Goal: Information Seeking & Learning: Learn about a topic

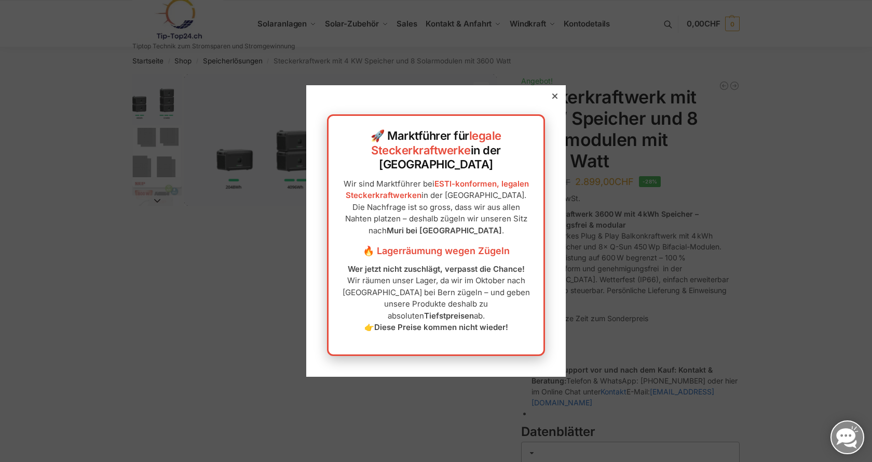
click at [552, 99] on icon at bounding box center [554, 95] width 5 height 5
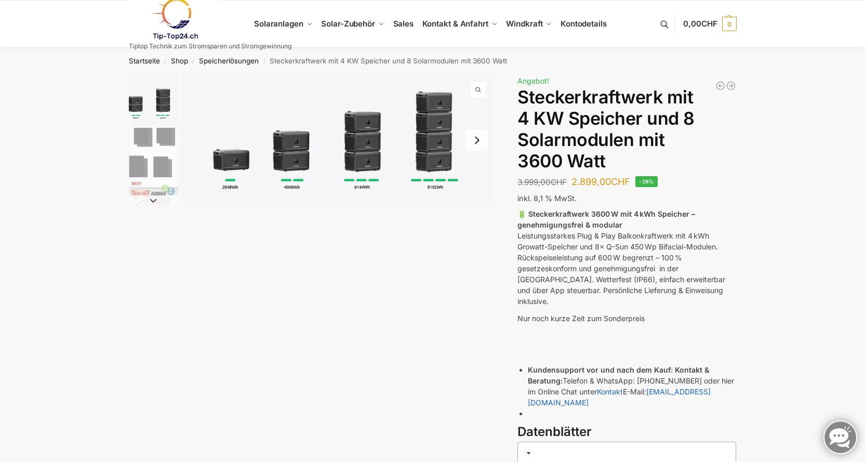
click at [481, 145] on button "Next slide" at bounding box center [477, 140] width 22 height 22
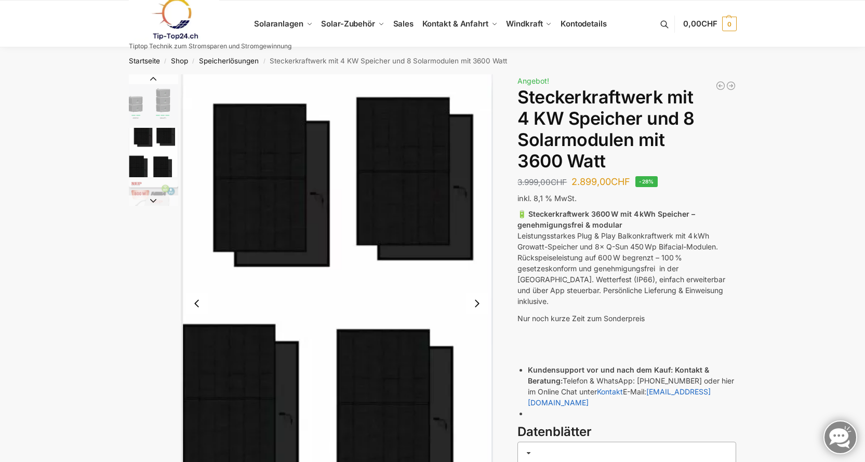
click at [196, 306] on button "Previous slide" at bounding box center [197, 303] width 22 height 22
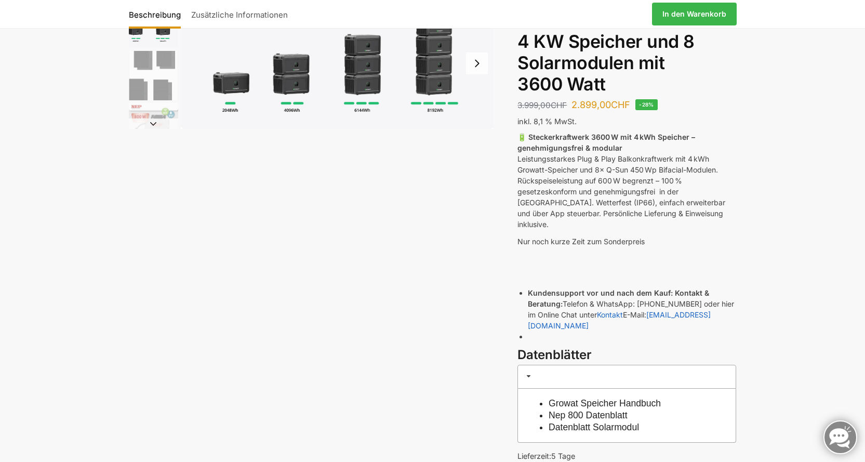
scroll to position [52, 0]
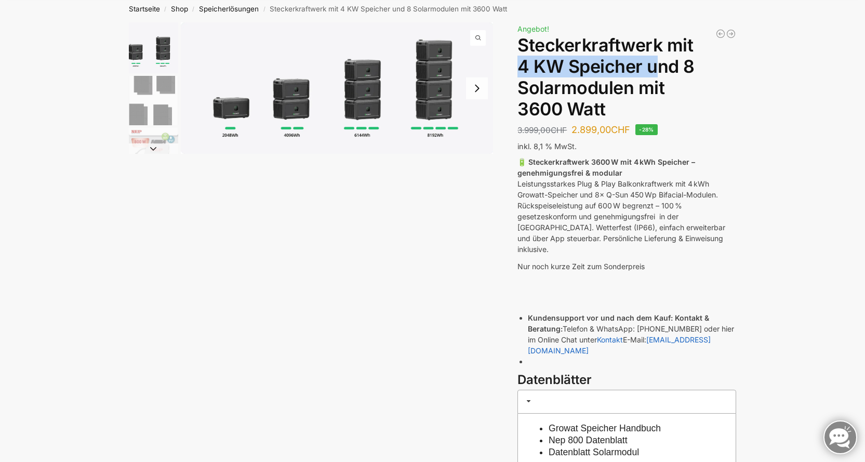
drag, startPoint x: 513, startPoint y: 60, endPoint x: 664, endPoint y: 65, distance: 151.2
click at [663, 65] on div "Beschreibung Zusätzliche Informationen 3.999,00 CHF Ursprünglicher Preis war: 3…" at bounding box center [432, 300] width 651 height 556
click at [643, 220] on p "🔋 Steckerkraftwerk 3600 W mit 4 kWh Speicher – genehmigungsfrei & modular Leist…" at bounding box center [626, 205] width 219 height 98
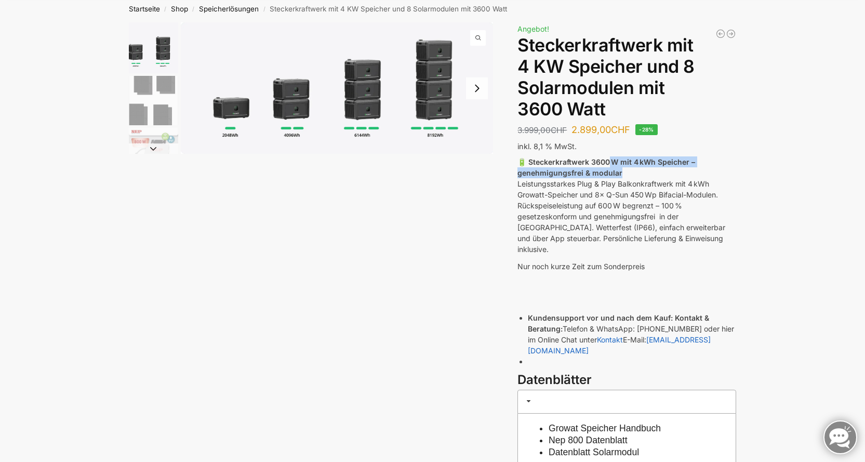
drag, startPoint x: 608, startPoint y: 155, endPoint x: 698, endPoint y: 171, distance: 91.8
click at [698, 171] on div "Balkonkraftwerk 890 Watt Solarmodulleistung mit 1kW/h Zendure Speicher 1.699,00…" at bounding box center [626, 291] width 219 height 539
click at [698, 171] on p "🔋 Steckerkraftwerk 3600 W mit 4 kWh Speicher – genehmigungsfrei & modular Leist…" at bounding box center [626, 205] width 219 height 98
drag, startPoint x: 548, startPoint y: 164, endPoint x: 670, endPoint y: 188, distance: 124.5
click at [670, 188] on p "🔋 Steckerkraftwerk 3600 W mit 4 kWh Speicher – genehmigungsfrei & modular Leist…" at bounding box center [626, 205] width 219 height 98
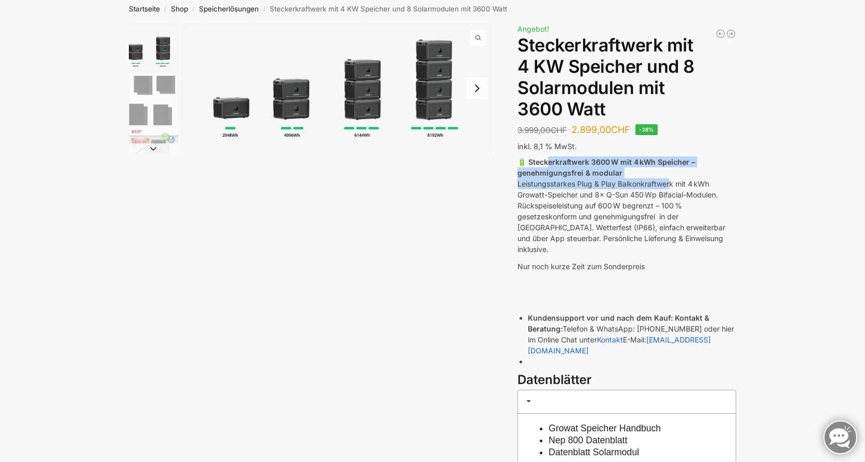
click at [670, 188] on p "🔋 Steckerkraftwerk 3600 W mit 4 kWh Speicher – genehmigungsfrei & modular Leist…" at bounding box center [626, 205] width 219 height 98
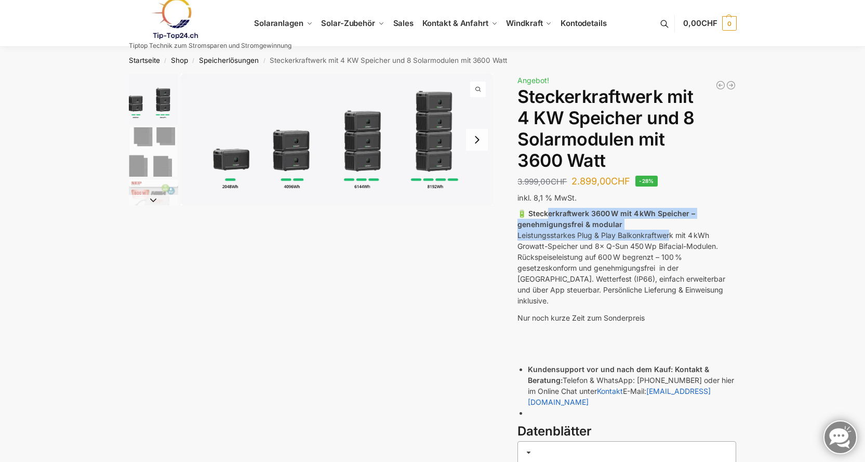
scroll to position [0, 0]
click at [481, 141] on button "Next slide" at bounding box center [477, 140] width 22 height 22
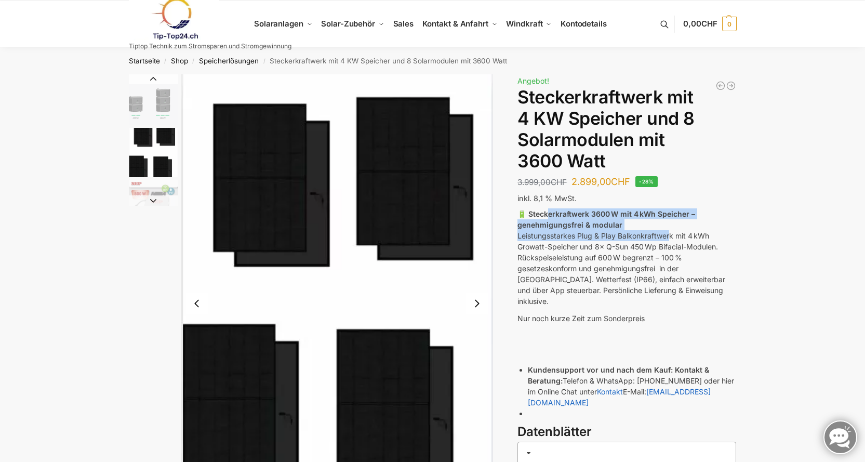
click at [194, 309] on button "Previous slide" at bounding box center [197, 303] width 22 height 22
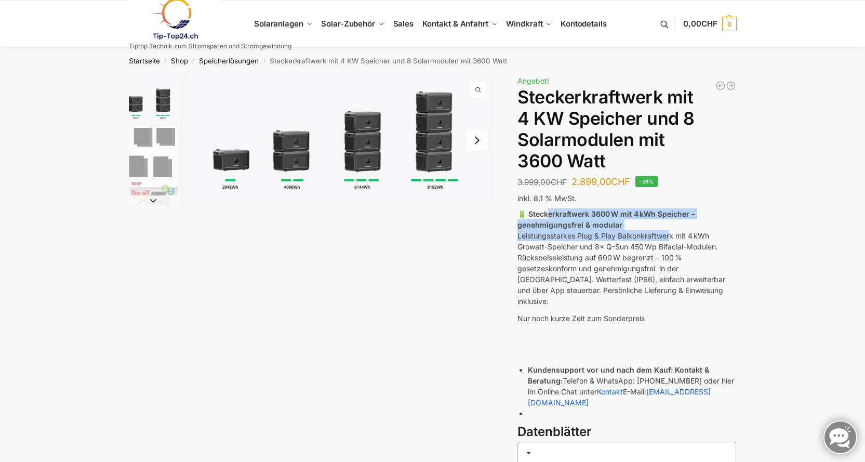
click at [430, 141] on img "1 / 9" at bounding box center [337, 139] width 313 height 131
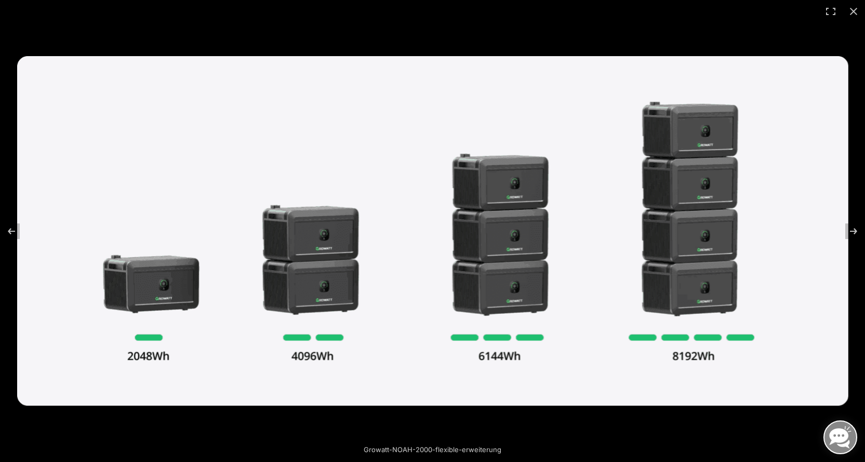
click at [676, 232] on img at bounding box center [432, 230] width 831 height 349
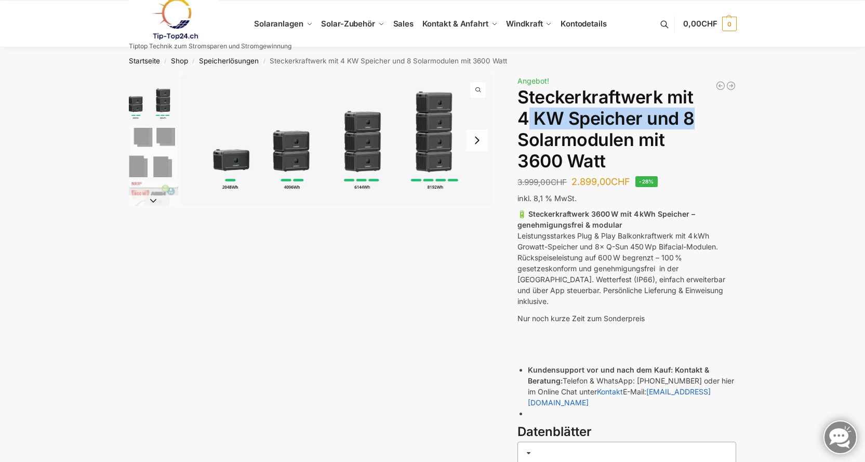
drag, startPoint x: 528, startPoint y: 117, endPoint x: 707, endPoint y: 131, distance: 179.7
click at [695, 127] on h1 "Steckerkraftwerk mit 4 KW Speicher und 8 Solarmodulen mit 3600 Watt" at bounding box center [626, 129] width 219 height 85
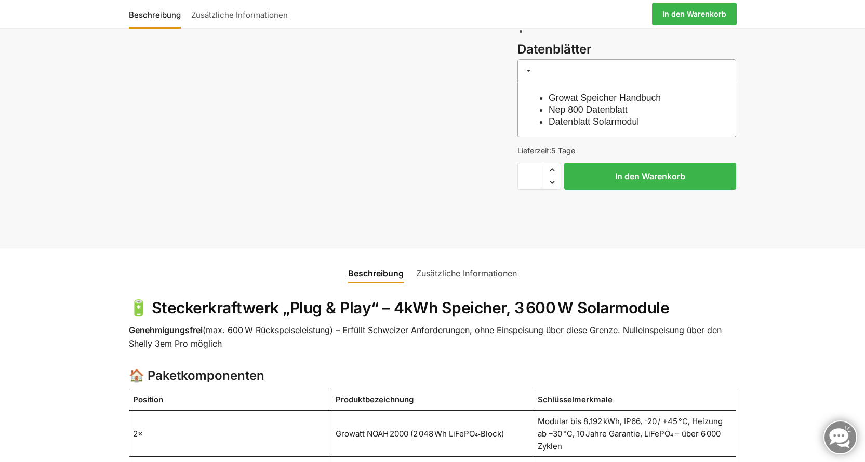
scroll to position [519, 0]
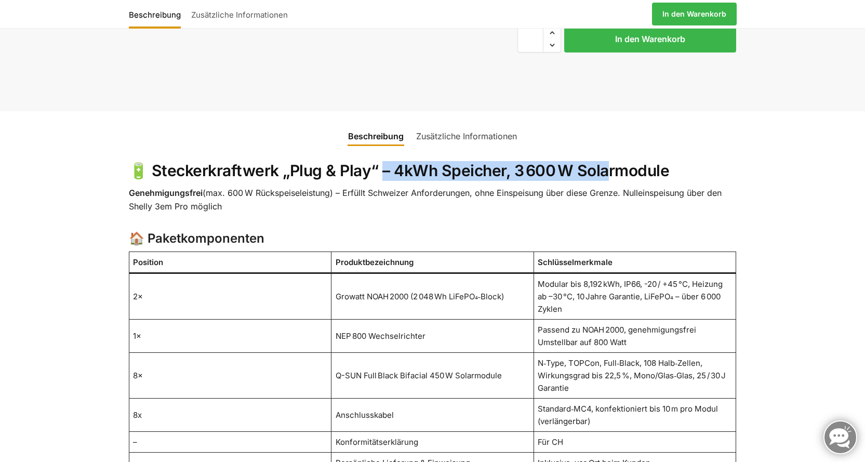
drag, startPoint x: 545, startPoint y: 150, endPoint x: 614, endPoint y: 152, distance: 69.6
click at [610, 161] on h2 "🔋 Steckerkraftwerk „Plug & Play“ – 4kWh Speicher, 3 600 W Solarmodule" at bounding box center [433, 171] width 608 height 20
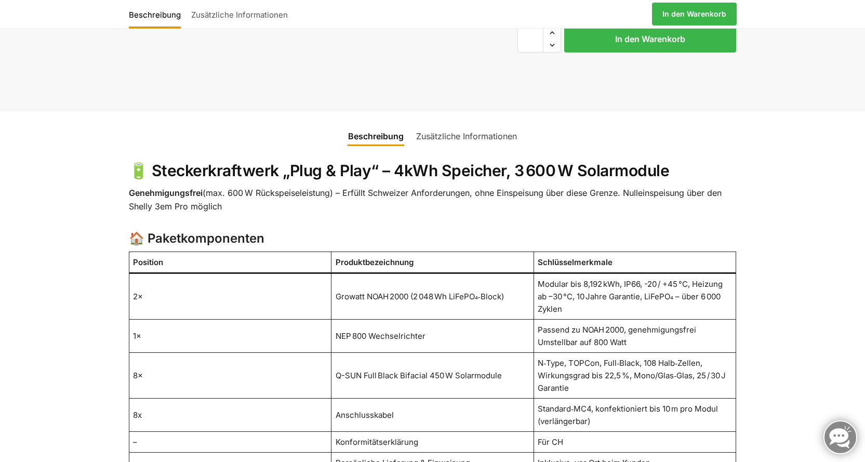
click at [614, 161] on h2 "🔋 Steckerkraftwerk „Plug & Play“ – 4kWh Speicher, 3 600 W Solarmodule" at bounding box center [433, 171] width 608 height 20
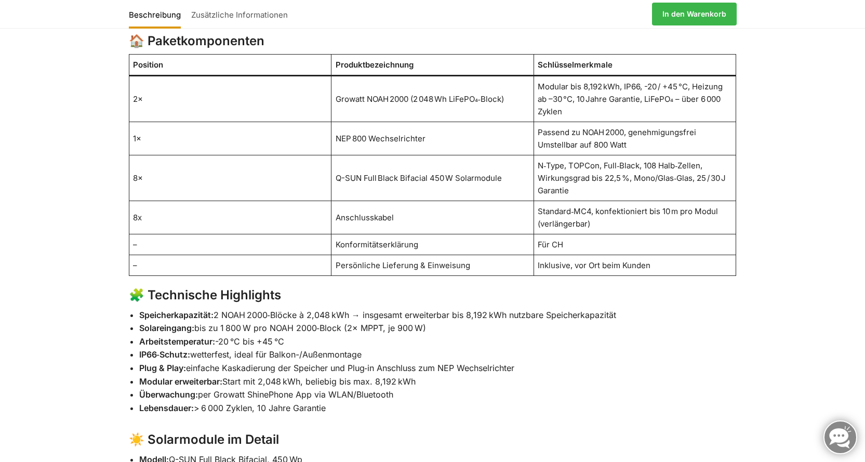
scroll to position [883, 0]
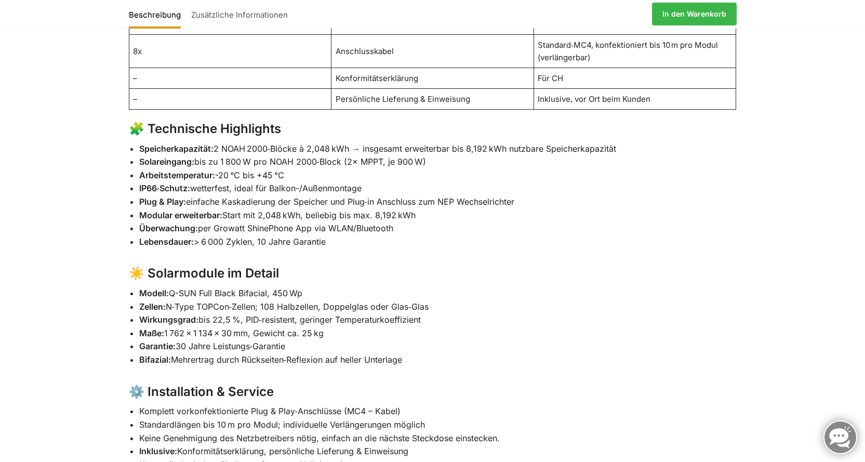
click at [285, 169] on li "Arbeitstemperatur: -20 °C bis +45 °C" at bounding box center [437, 176] width 597 height 14
click at [342, 155] on li "Solareingang: bis zu 1 800 W pro NOAH 2000‑Block (2× MPPT, je 900 W)" at bounding box center [437, 162] width 597 height 14
drag, startPoint x: 234, startPoint y: 143, endPoint x: 305, endPoint y: 149, distance: 71.4
click at [273, 155] on li "Solareingang: bis zu 1 800 W pro NOAH 2000‑Block (2× MPPT, je 900 W)" at bounding box center [437, 162] width 597 height 14
click at [308, 169] on li "Arbeitstemperatur: -20 °C bis +45 °C" at bounding box center [437, 176] width 597 height 14
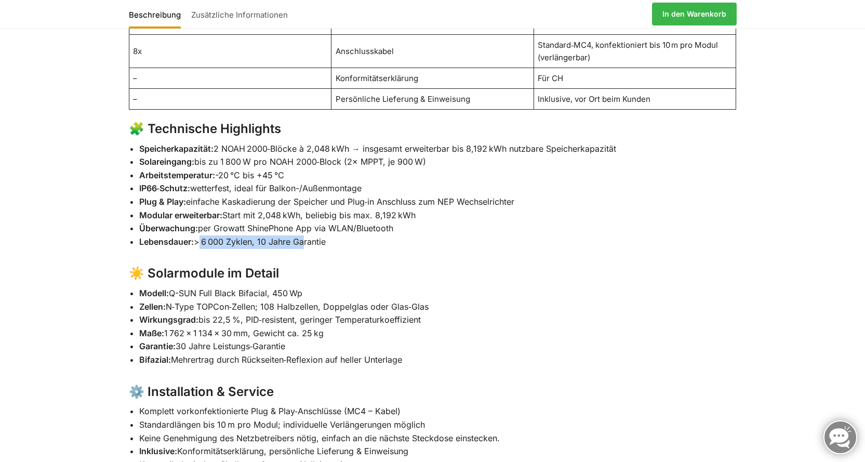
drag, startPoint x: 209, startPoint y: 219, endPoint x: 303, endPoint y: 222, distance: 94.0
click at [303, 235] on li "Lebensdauer: > 6 000 Zyklen, 10 Jahre Garantie" at bounding box center [437, 242] width 597 height 14
drag, startPoint x: 331, startPoint y: 219, endPoint x: 193, endPoint y: 217, distance: 138.1
click at [193, 235] on li "Lebensdauer: > 6 000 Zyklen, 10 Jahre Garantie" at bounding box center [437, 242] width 597 height 14
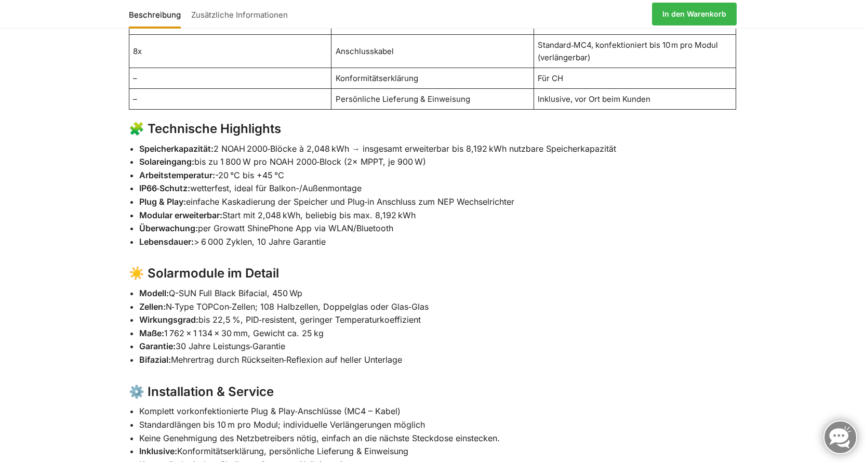
click at [193, 236] on strong "Lebensdauer:" at bounding box center [166, 241] width 55 height 10
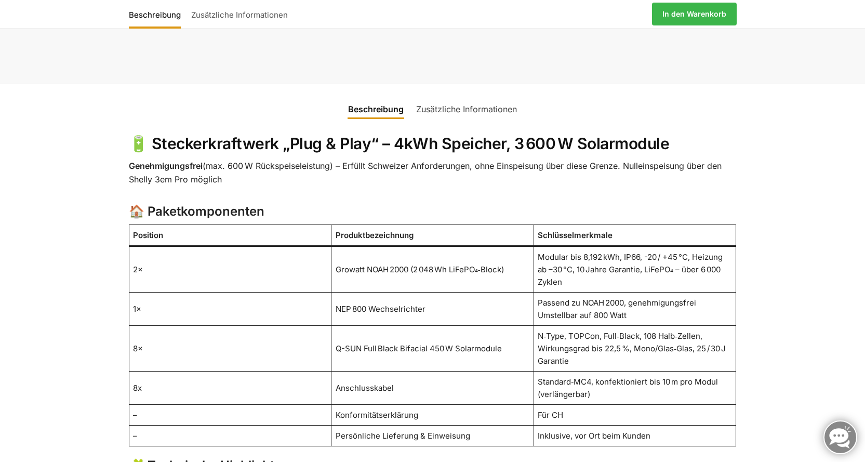
scroll to position [571, 0]
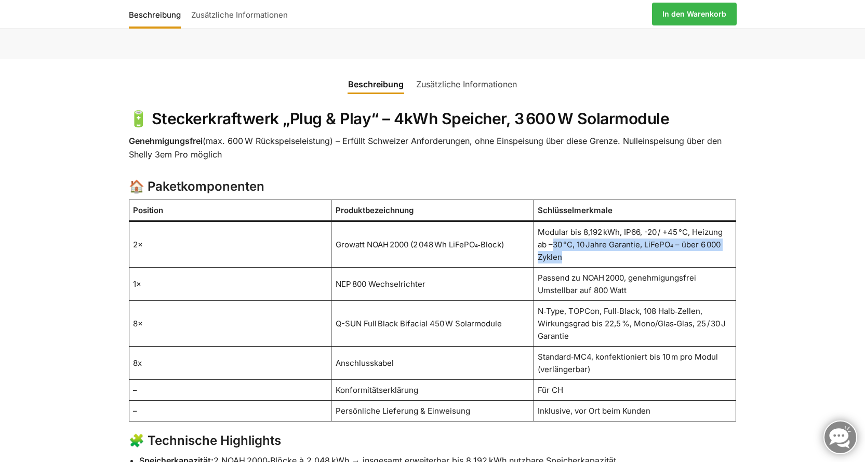
drag, startPoint x: 565, startPoint y: 234, endPoint x: 553, endPoint y: 223, distance: 16.2
click at [553, 223] on td "Modular bis 8,192 kWh, IP66, -20 / +45 °C, Heizung ab –30 °C, 10 Jahre Garantie…" at bounding box center [634, 244] width 203 height 46
click at [491, 222] on td "Growatt NOAH 2000 (2 048 Wh LiFePO₄‑Block)" at bounding box center [432, 244] width 203 height 46
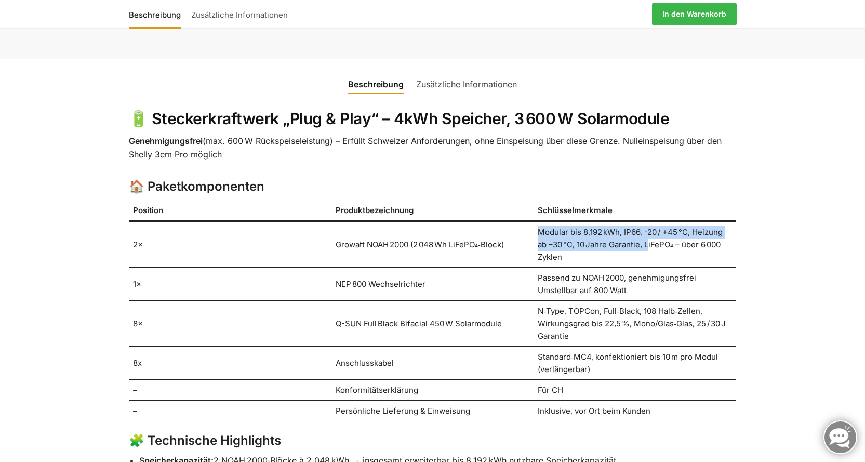
drag, startPoint x: 542, startPoint y: 204, endPoint x: 648, endPoint y: 226, distance: 108.3
click at [648, 222] on td "Modular bis 8,192 kWh, IP66, -20 / +45 °C, Heizung ab –30 °C, 10 Jahre Garantie…" at bounding box center [634, 244] width 203 height 46
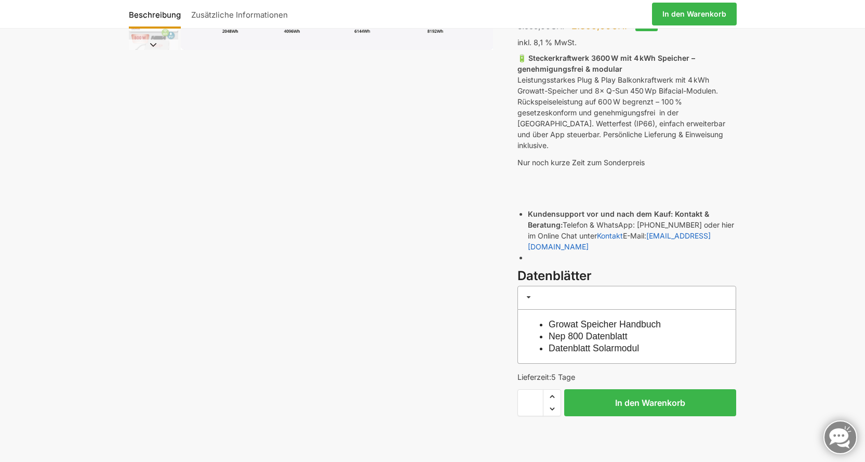
scroll to position [0, 0]
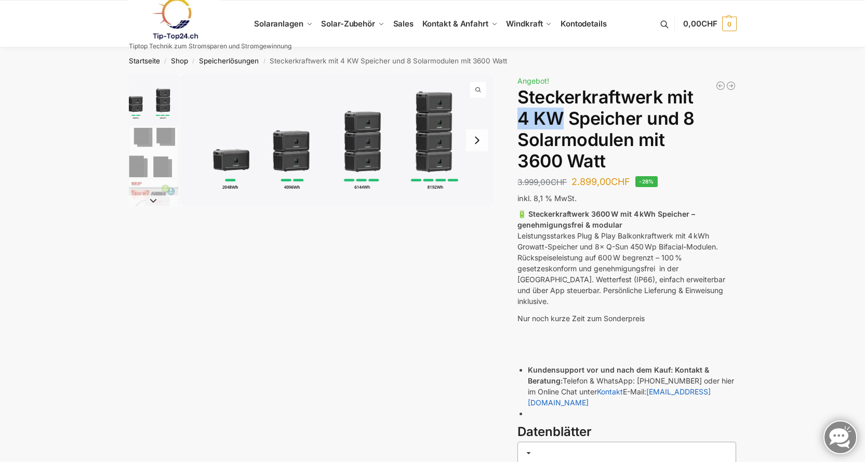
drag, startPoint x: 521, startPoint y: 116, endPoint x: 555, endPoint y: 121, distance: 34.1
click at [555, 121] on h1 "Steckerkraftwerk mit 4 KW Speicher und 8 Solarmodulen mit 3600 Watt" at bounding box center [626, 129] width 219 height 85
drag, startPoint x: 317, startPoint y: 60, endPoint x: 419, endPoint y: 60, distance: 101.8
click at [417, 60] on nav "Startseite / Shop / Speicherlösungen / Steckerkraftwerk mit 4 KW Speicher und 8…" at bounding box center [432, 60] width 644 height 27
click at [419, 60] on nav "Startseite / Shop / Speicherlösungen / Steckerkraftwerk mit 4 KW Speicher und 8…" at bounding box center [432, 60] width 644 height 27
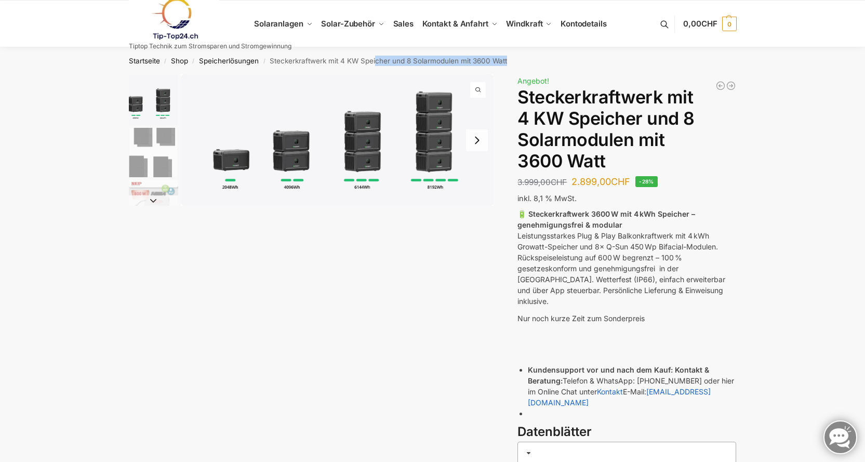
drag, startPoint x: 377, startPoint y: 60, endPoint x: 513, endPoint y: 64, distance: 135.6
click at [511, 64] on nav "Startseite / Shop / Speicherlösungen / Steckerkraftwerk mit 4 KW Speicher und 8…" at bounding box center [432, 60] width 644 height 27
click at [514, 64] on nav "Startseite / Shop / Speicherlösungen / Steckerkraftwerk mit 4 KW Speicher und 8…" at bounding box center [432, 60] width 644 height 27
click at [250, 61] on link "Speicherlösungen" at bounding box center [229, 61] width 60 height 8
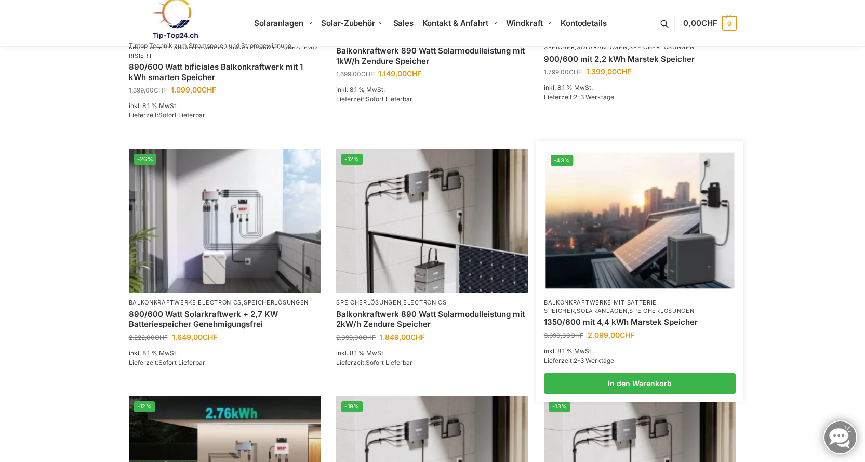
scroll to position [519, 0]
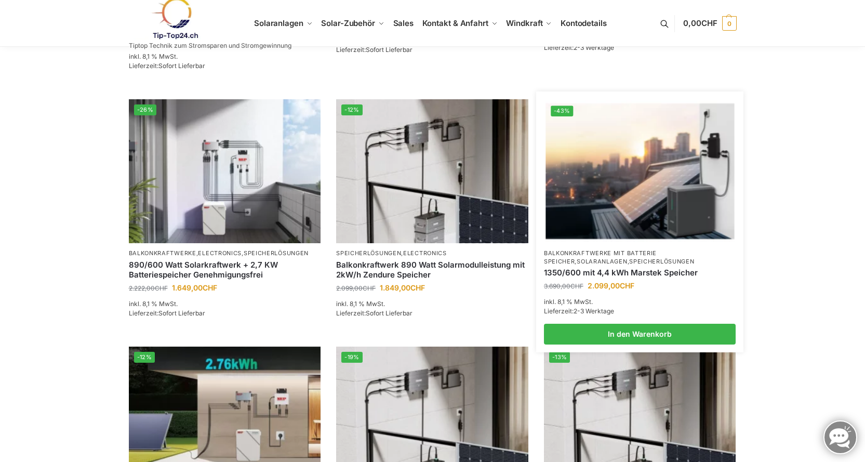
click at [669, 273] on link "1350/600 mit 4,4 kWh Marstek Speicher" at bounding box center [640, 272] width 192 height 10
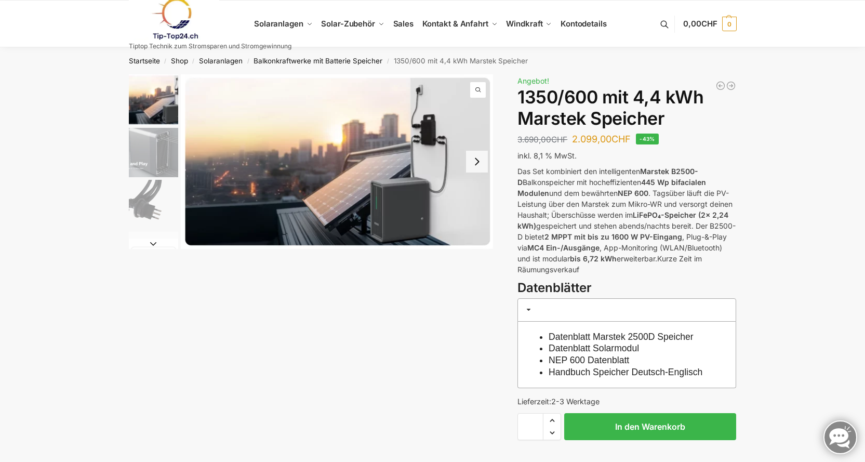
click at [141, 159] on img "2 / 9" at bounding box center [153, 152] width 49 height 49
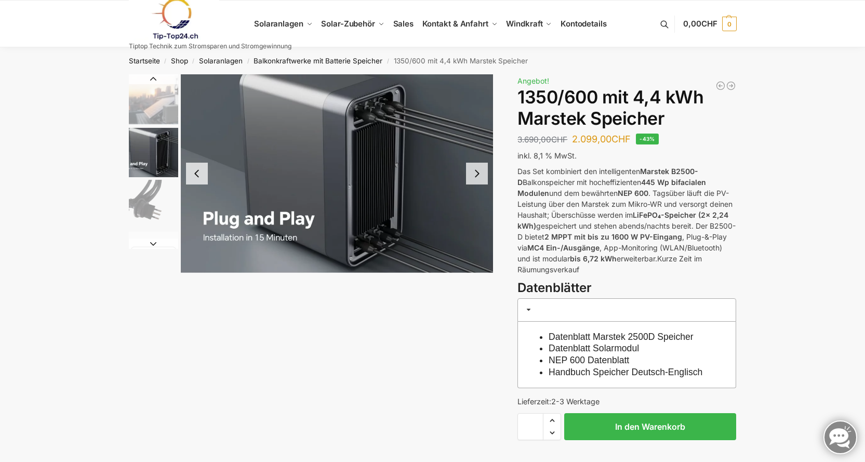
click at [158, 102] on img "1 / 9" at bounding box center [153, 99] width 49 height 51
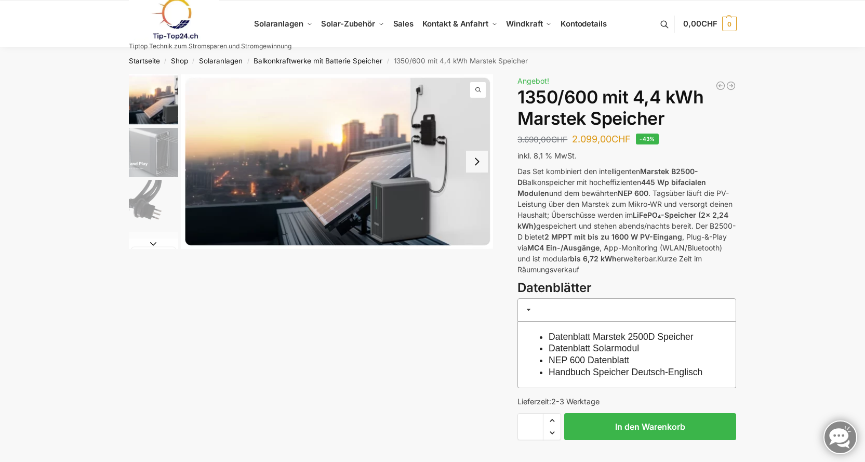
click at [149, 200] on img "3 / 9" at bounding box center [153, 204] width 49 height 49
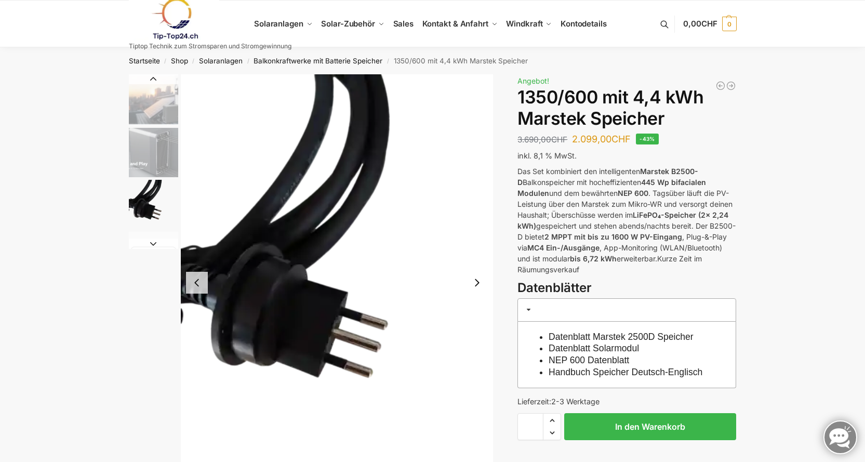
click at [157, 101] on img "1 / 9" at bounding box center [153, 99] width 49 height 51
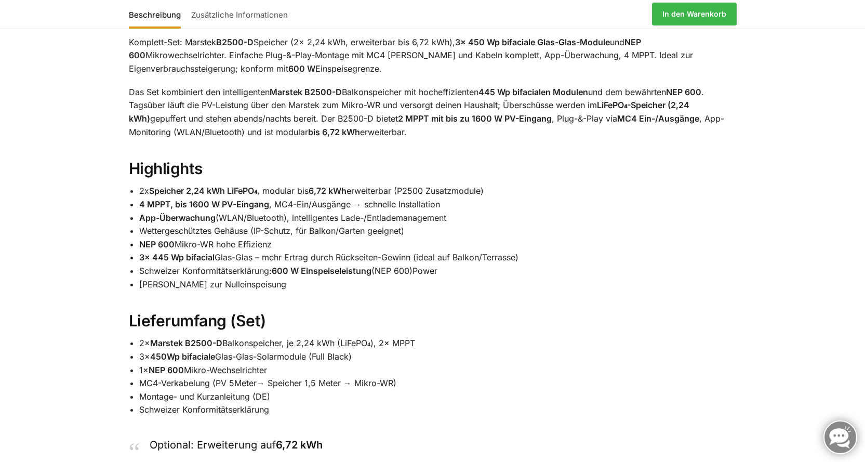
scroll to position [571, 0]
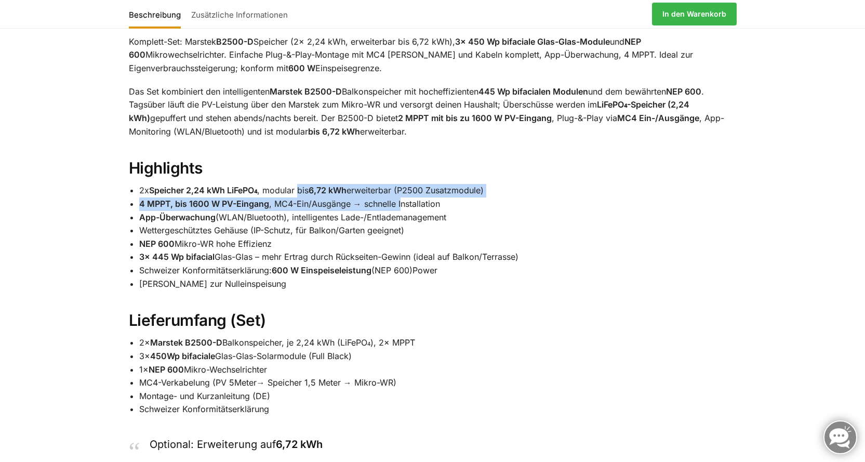
drag, startPoint x: 381, startPoint y: 206, endPoint x: 437, endPoint y: 209, distance: 55.7
click at [431, 209] on ul "2x Speicher 2,24 kWh LiFePO₄ , modular bis 6,72 kWh erweiterbar (P2500 Zusatzmo…" at bounding box center [437, 237] width 597 height 106
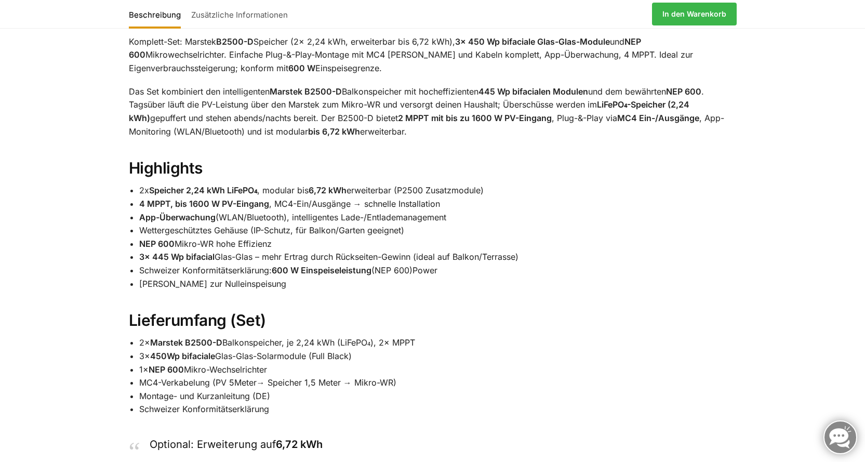
click at [440, 209] on li "4 MPPT, bis 1600 W PV-Eingang , MC4-Ein/Ausgänge → schnelle Installation" at bounding box center [437, 204] width 597 height 14
drag, startPoint x: 197, startPoint y: 205, endPoint x: 498, endPoint y: 204, distance: 301.7
click at [498, 204] on div "Balkonkraftwerk Set – Marstek B2500-D Speicher (2x 2,24 kWh), 3× 450 Wp bifacia…" at bounding box center [432, 453] width 651 height 976
click at [498, 197] on li "2x Speicher 2,24 kWh LiFePO₄ , modular bis 6,72 kWh erweiterbar (P2500 Zusatzmo…" at bounding box center [437, 191] width 597 height 14
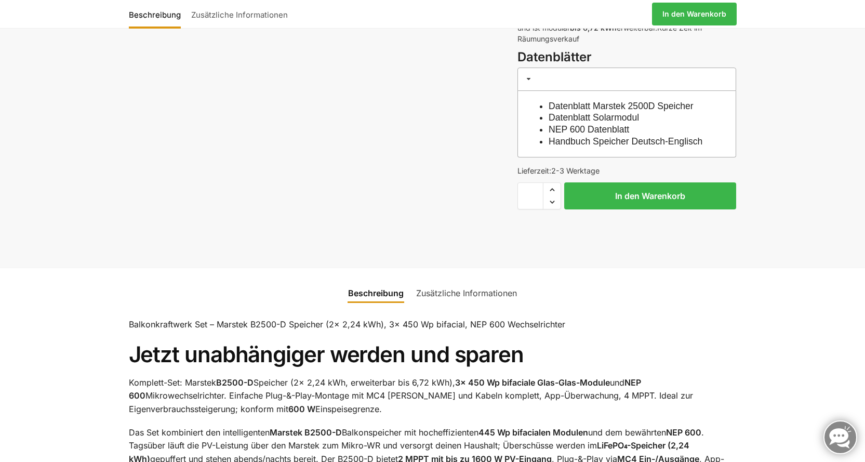
scroll to position [260, 0]
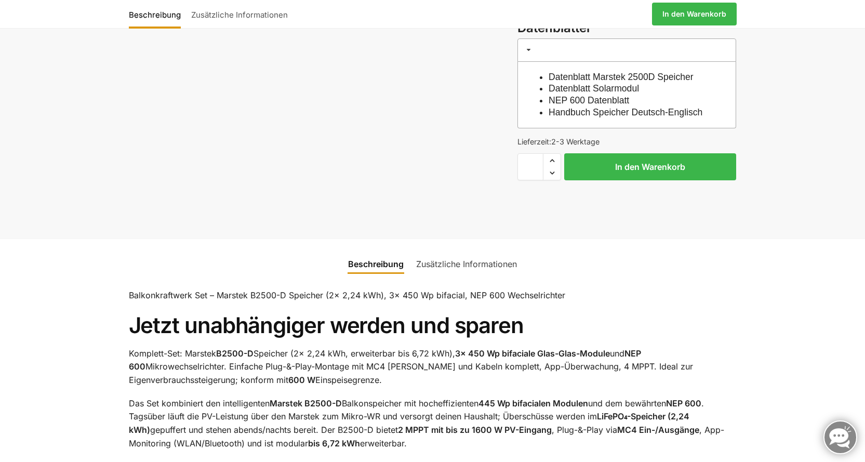
click at [477, 276] on link "Zusätzliche Informationen" at bounding box center [466, 263] width 113 height 25
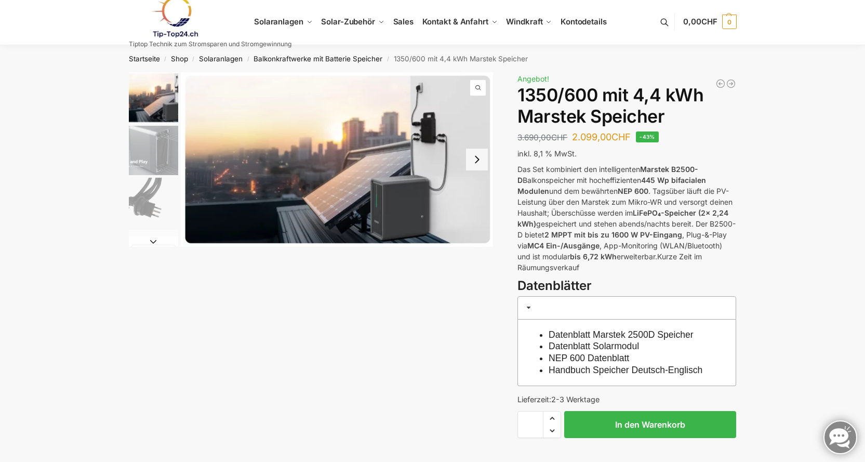
scroll to position [0, 0]
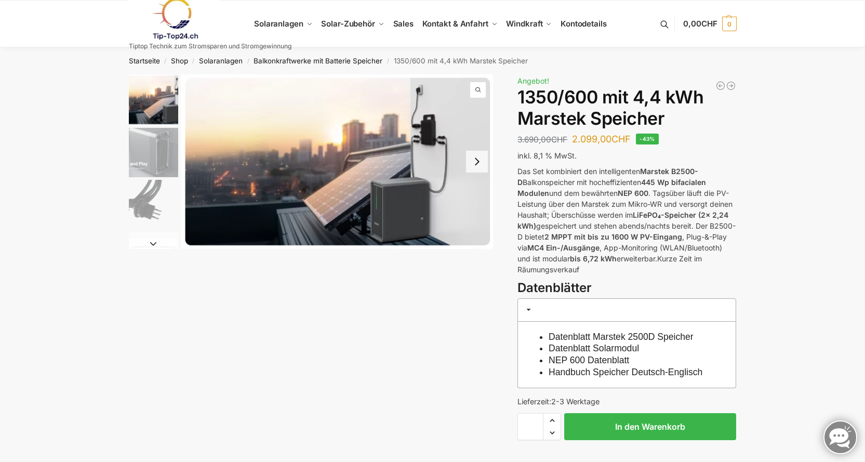
click at [611, 335] on link "Datenblatt Marstek 2500D Speicher" at bounding box center [620, 336] width 145 height 10
